Goal: Task Accomplishment & Management: Manage account settings

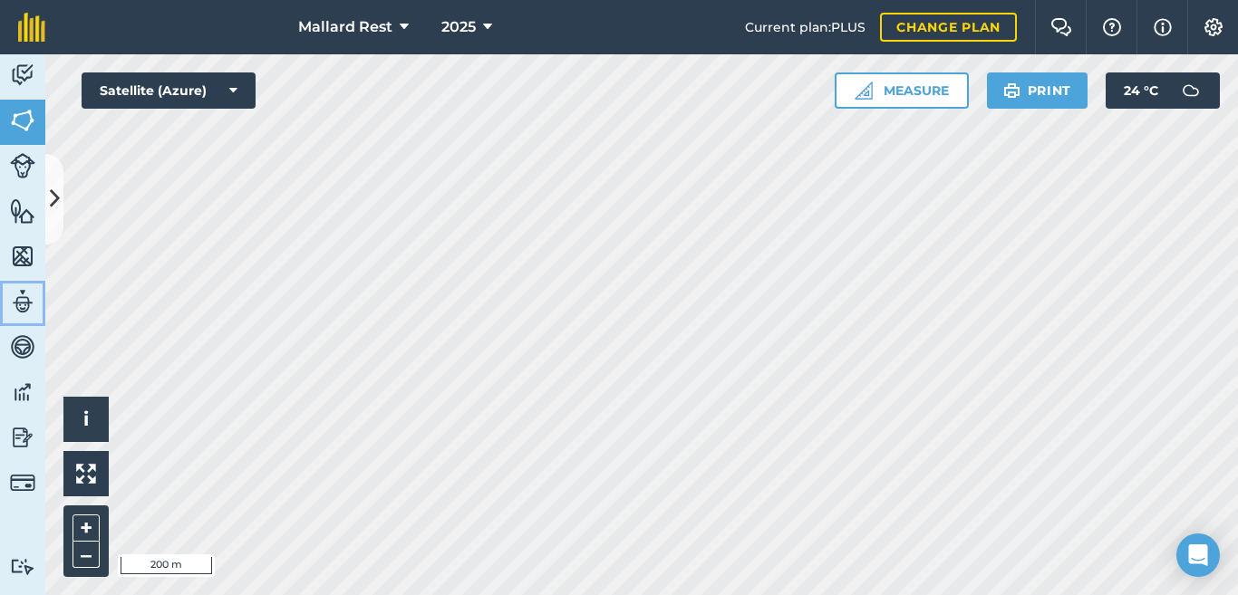
click at [13, 307] on img at bounding box center [22, 301] width 25 height 27
click at [54, 186] on icon at bounding box center [55, 199] width 10 height 32
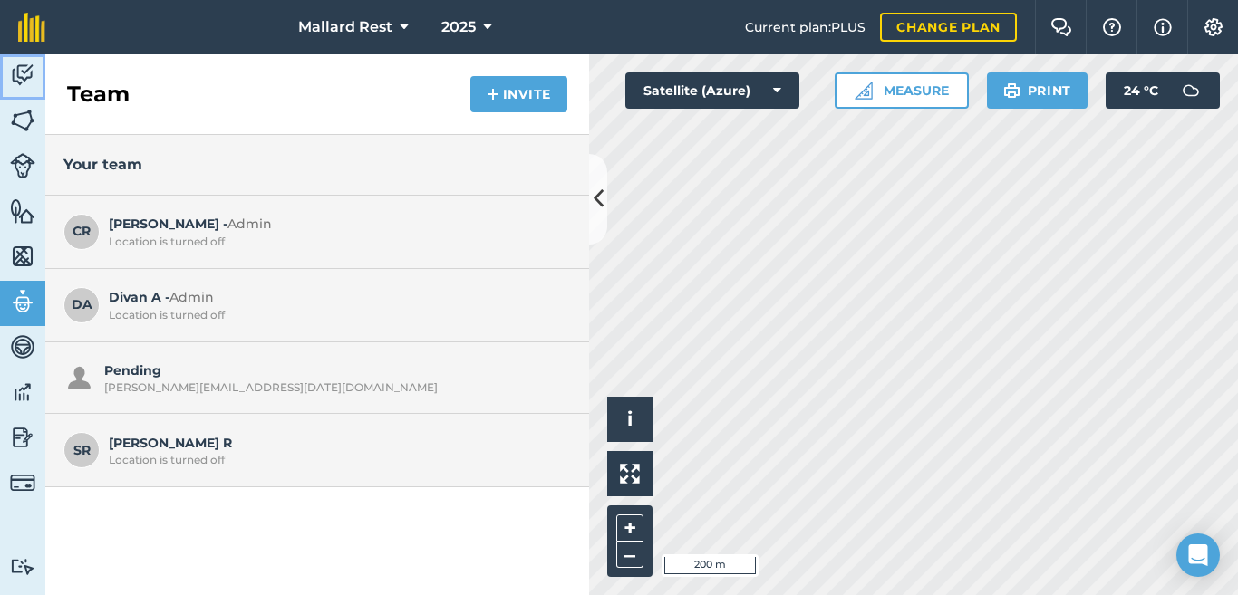
drag, startPoint x: 18, startPoint y: 71, endPoint x: 8, endPoint y: 92, distance: 23.1
click at [19, 71] on img at bounding box center [22, 75] width 25 height 27
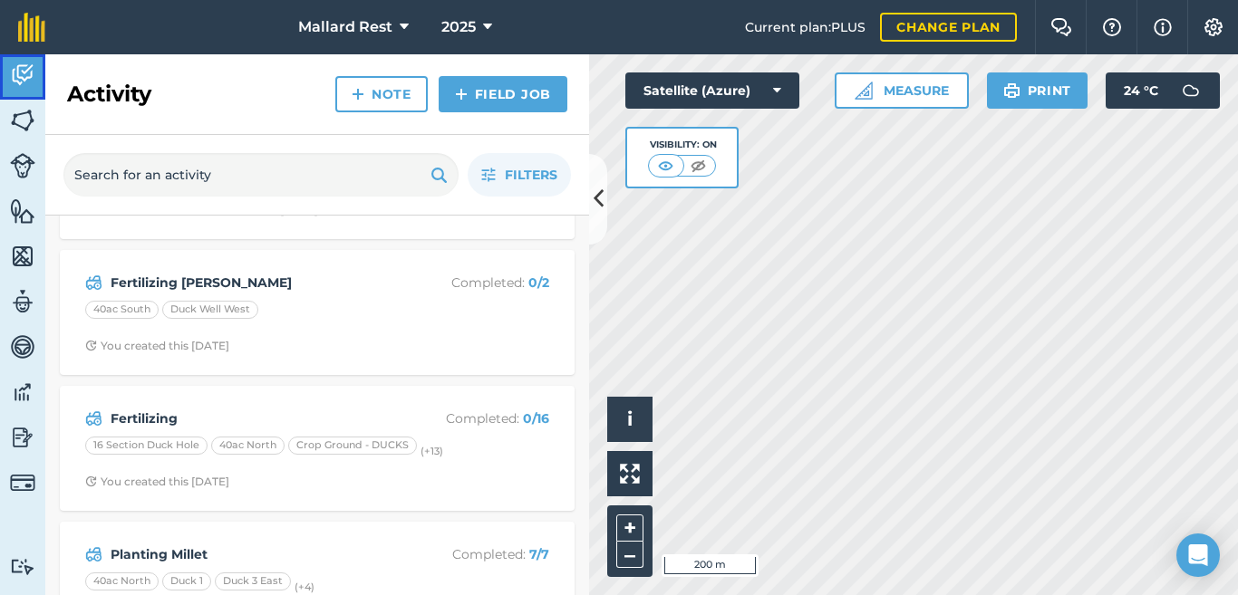
scroll to position [121, 0]
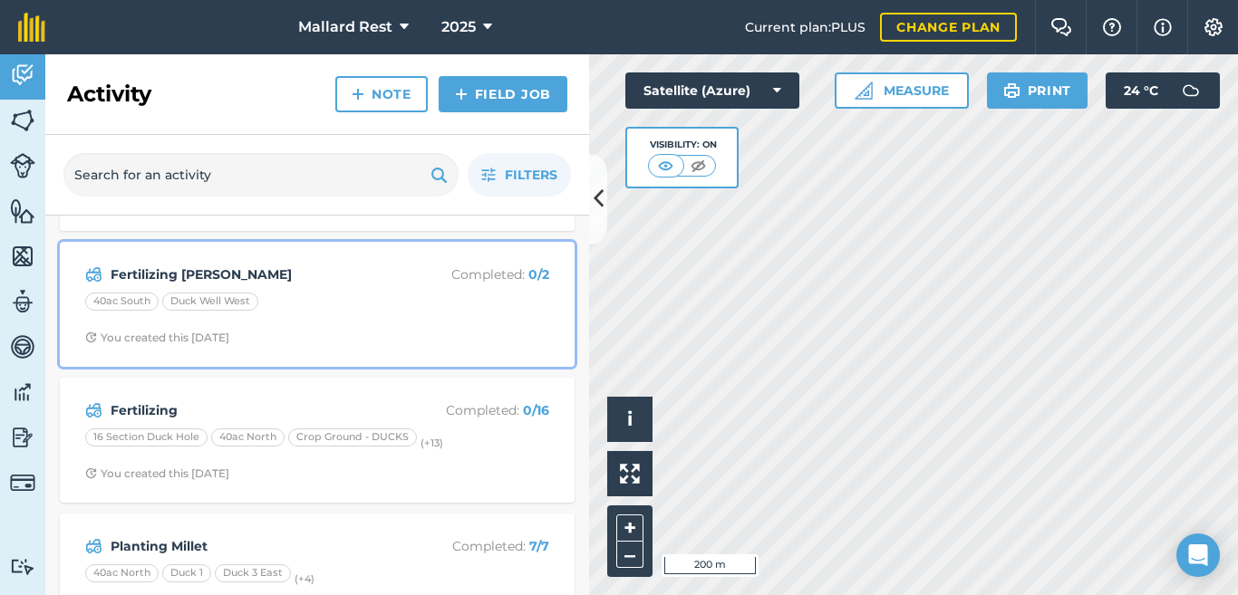
click at [401, 285] on div "Fertilizing [PERSON_NAME] Completed : 0 / 2 40ac South Duck Well West You creat…" at bounding box center [317, 304] width 493 height 103
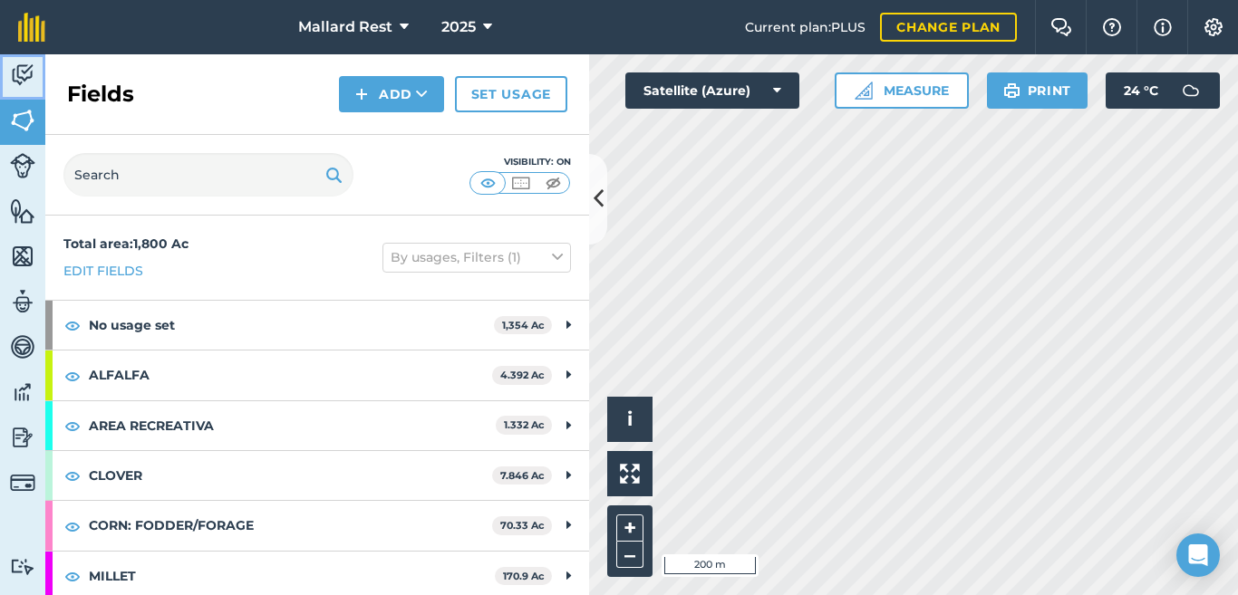
click at [28, 88] on img at bounding box center [22, 75] width 25 height 27
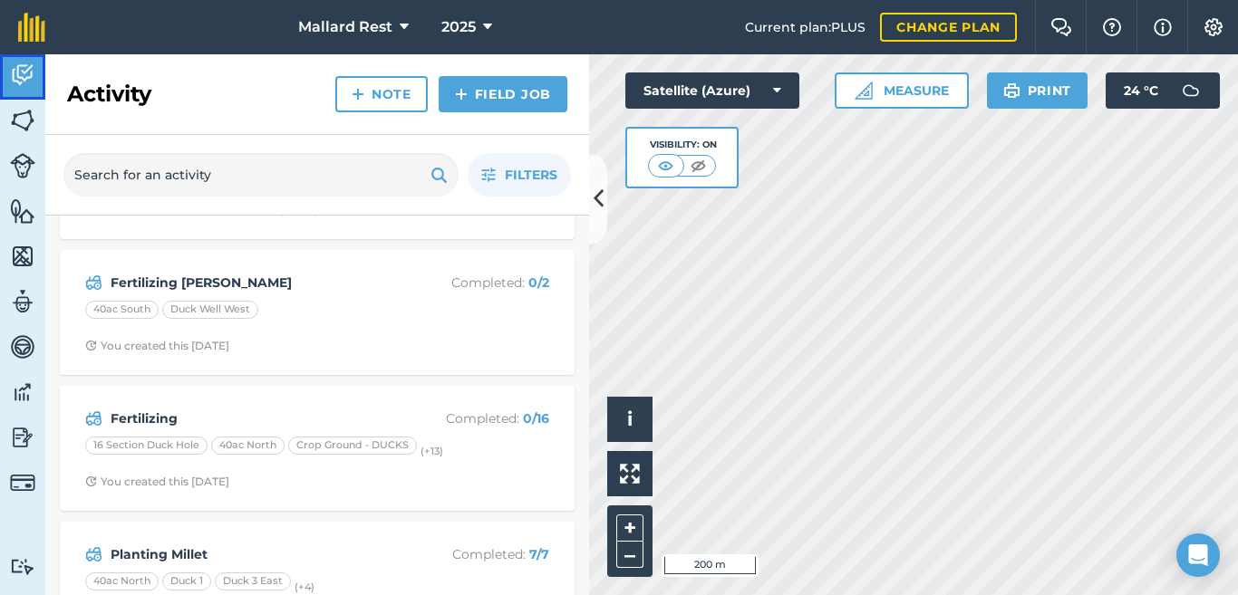
scroll to position [121, 0]
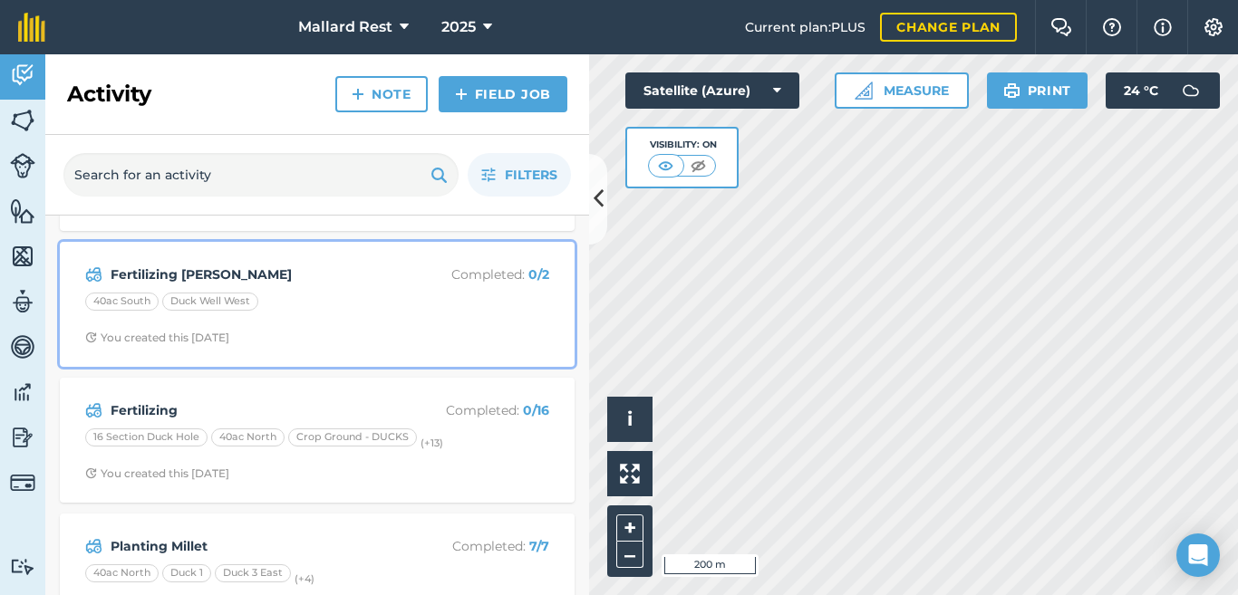
click at [155, 253] on div "Fertilizing [PERSON_NAME] Completed : 0 / 2 40ac South Duck Well West You creat…" at bounding box center [317, 304] width 493 height 103
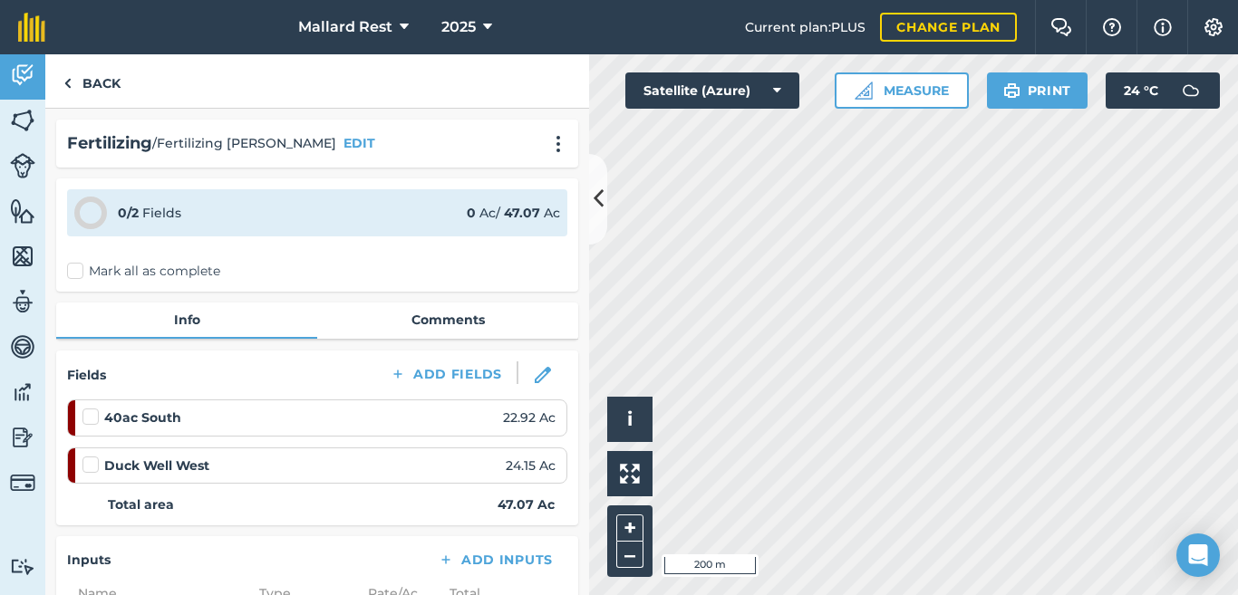
click at [75, 270] on label "Mark all as complete" at bounding box center [143, 271] width 153 height 19
click at [75, 270] on input "Mark all as complete" at bounding box center [73, 268] width 12 height 12
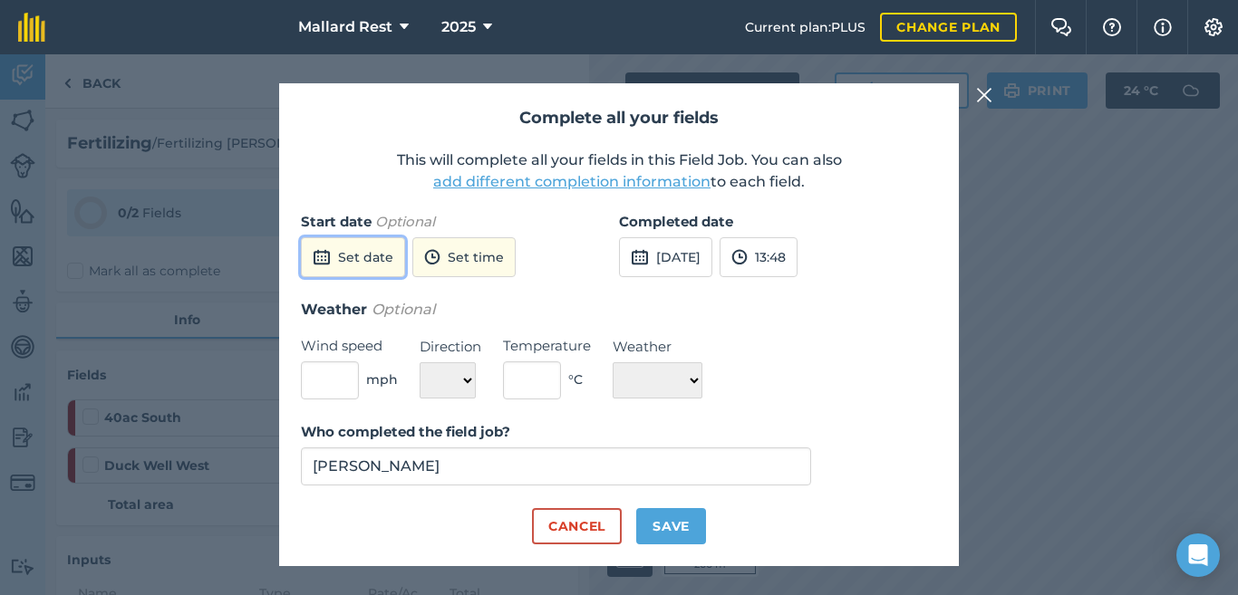
click at [358, 247] on button "Set date" at bounding box center [353, 257] width 104 height 40
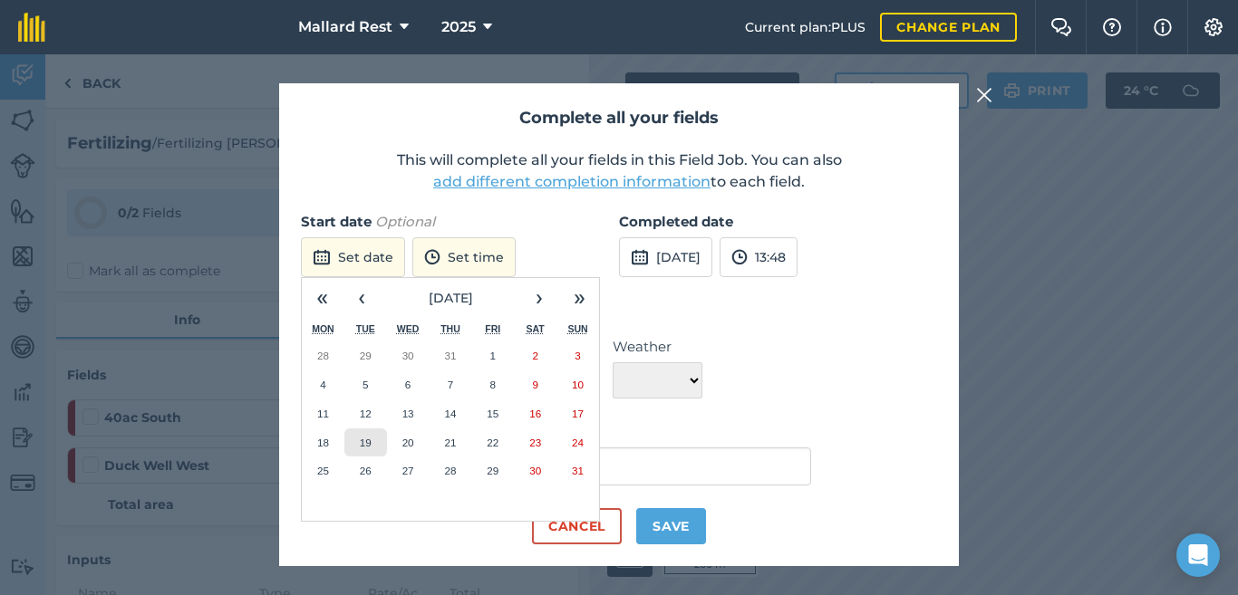
click at [367, 450] on button "19" at bounding box center [365, 443] width 43 height 29
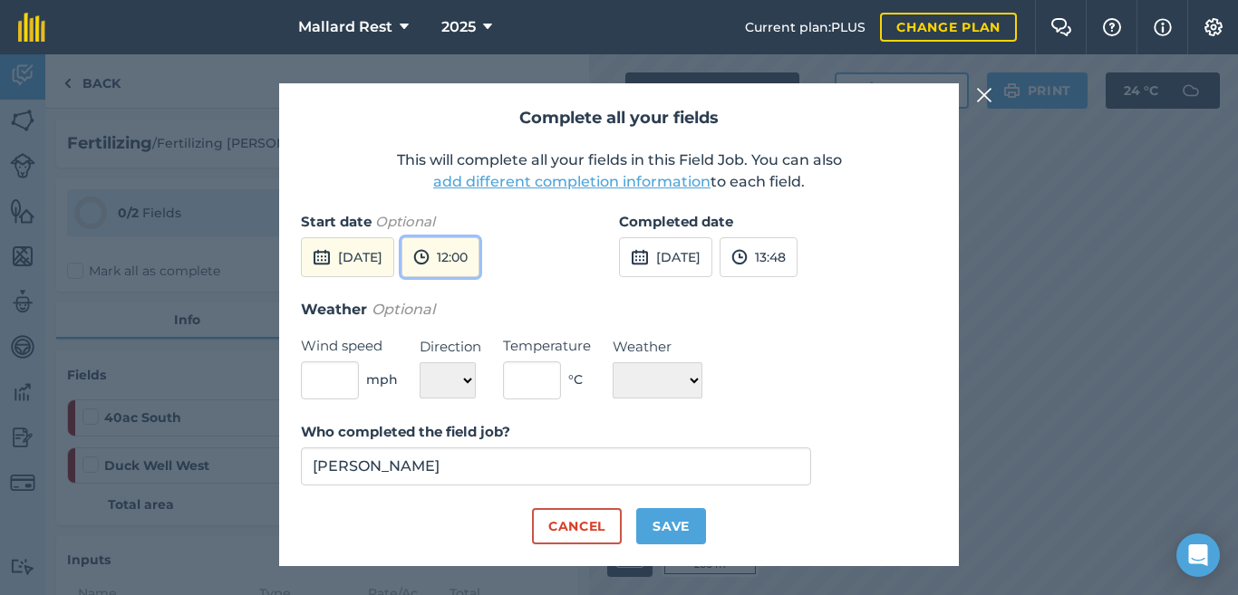
click at [478, 262] on button "12:00" at bounding box center [440, 257] width 78 height 40
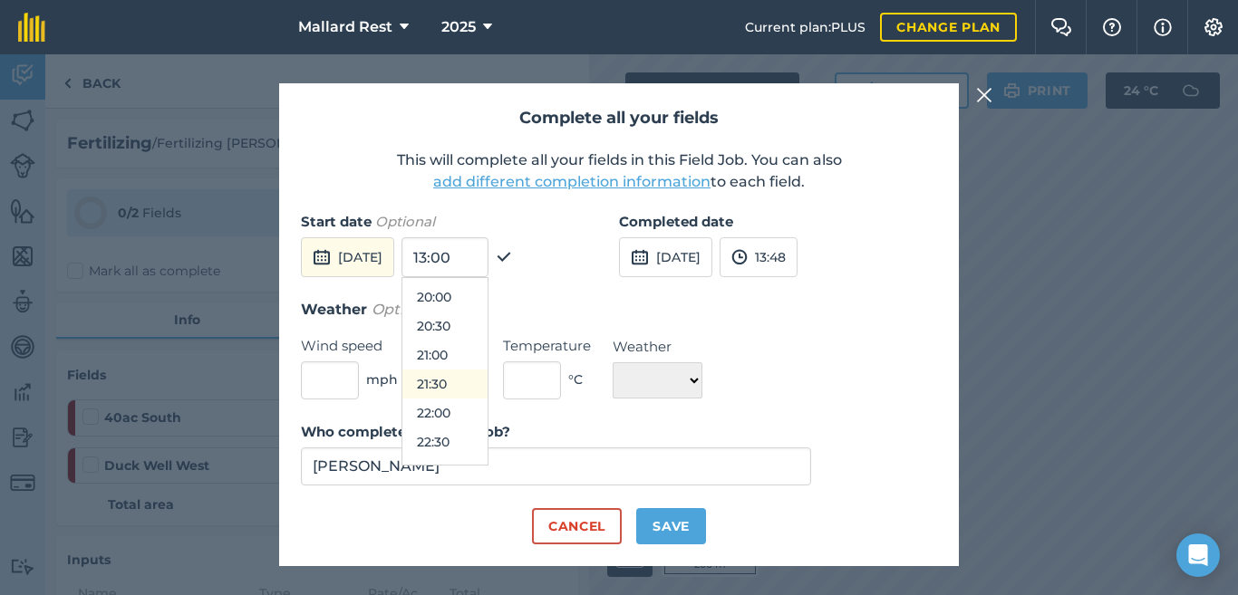
scroll to position [1205, 0]
click at [485, 357] on button "22:00" at bounding box center [444, 363] width 85 height 29
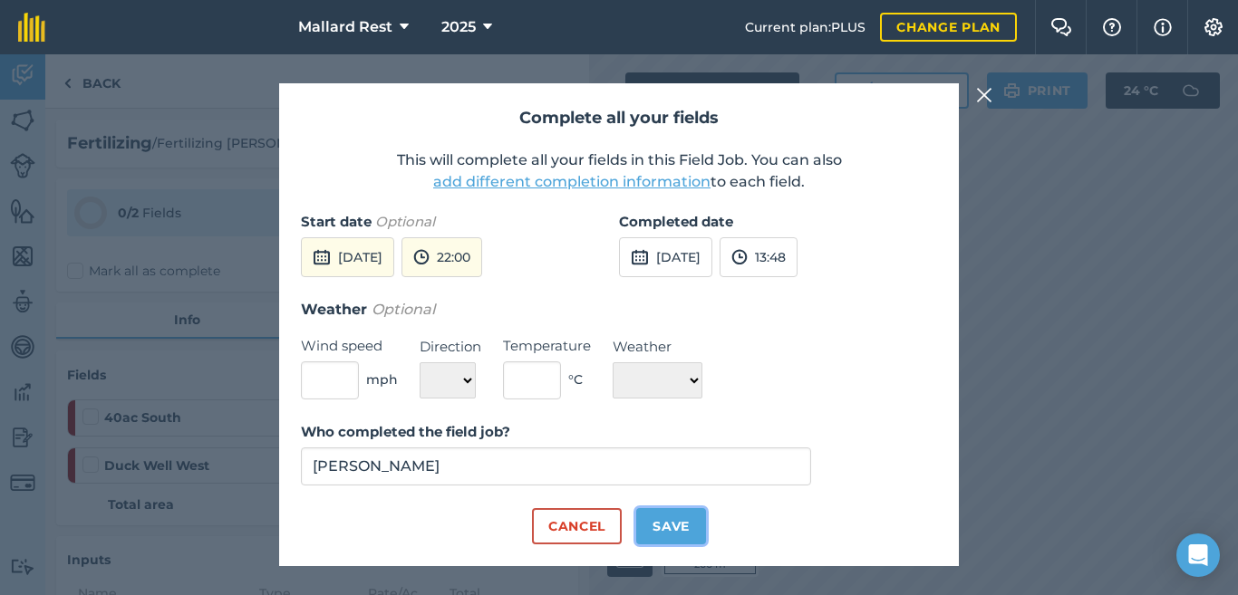
click at [680, 527] on button "Save" at bounding box center [671, 526] width 70 height 36
checkbox input "true"
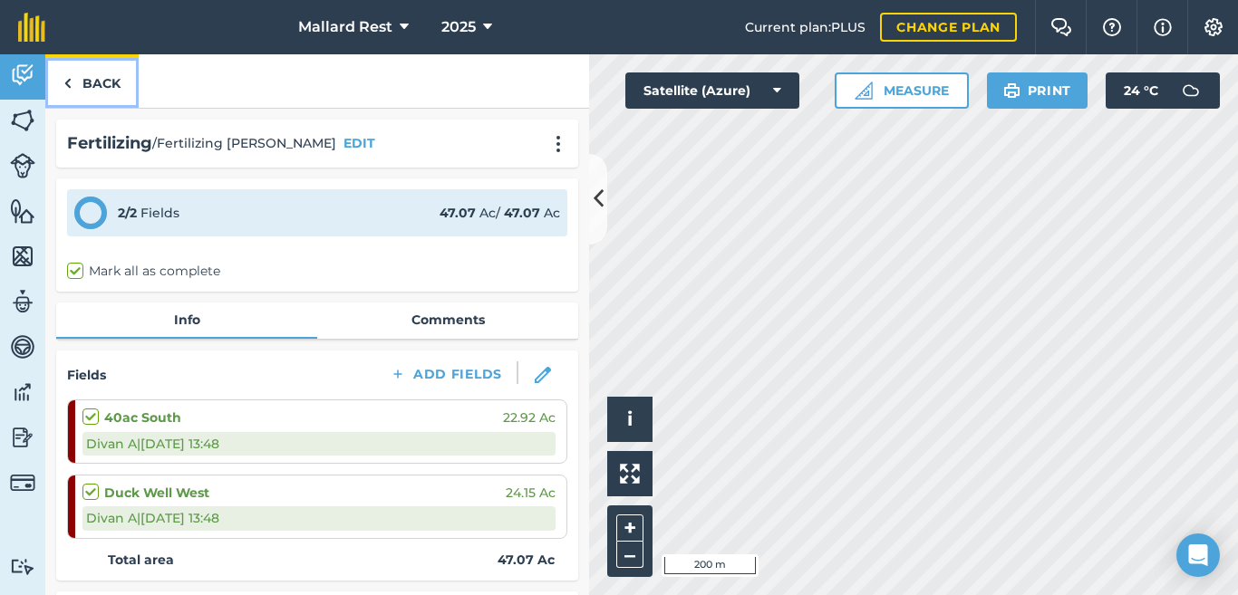
click at [80, 90] on link "Back" at bounding box center [91, 80] width 93 height 53
